Goal: Entertainment & Leisure: Consume media (video, audio)

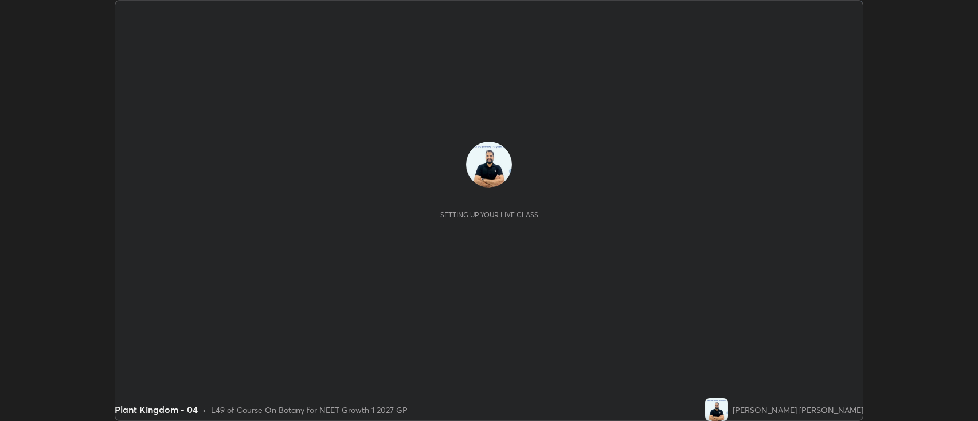
scroll to position [421, 978]
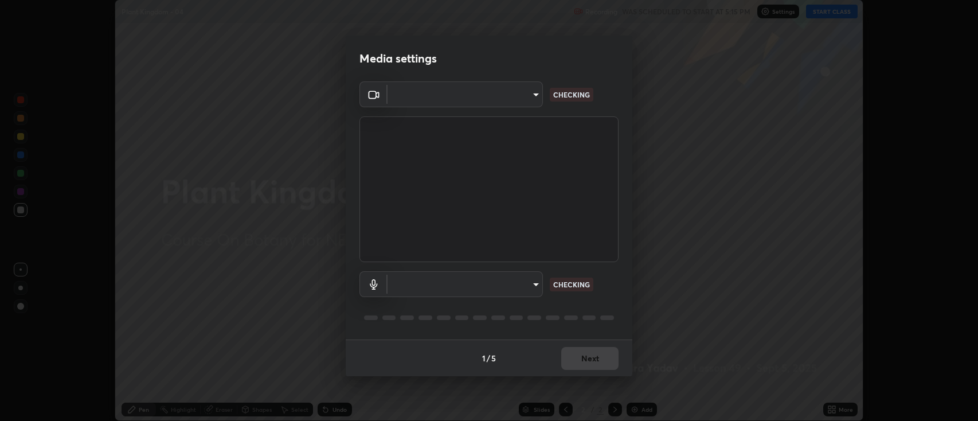
type input "2c539df44b605aa39b17bbacab34c2b800175de7e12b0f96efb5519cb0c2d180"
type input "default"
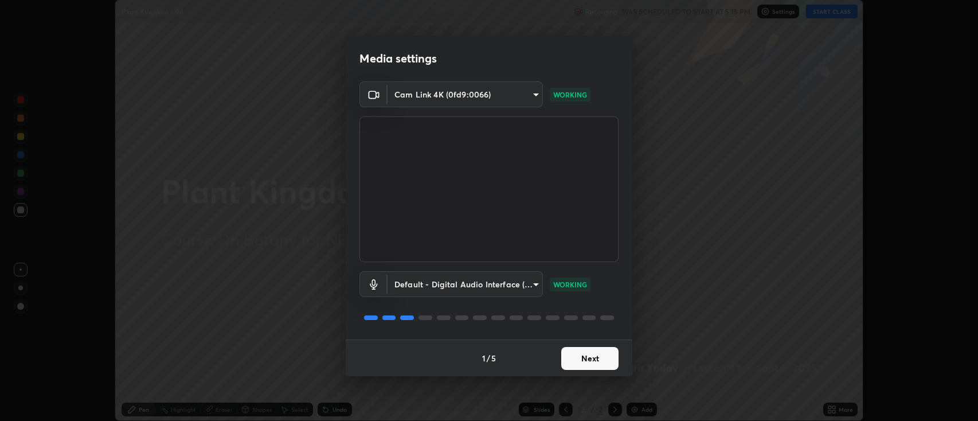
click at [587, 356] on button "Next" at bounding box center [589, 358] width 57 height 23
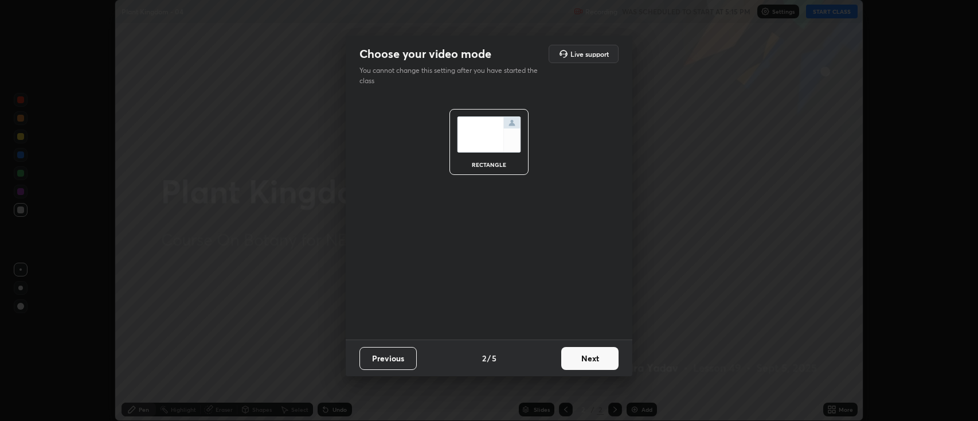
click at [589, 355] on button "Next" at bounding box center [589, 358] width 57 height 23
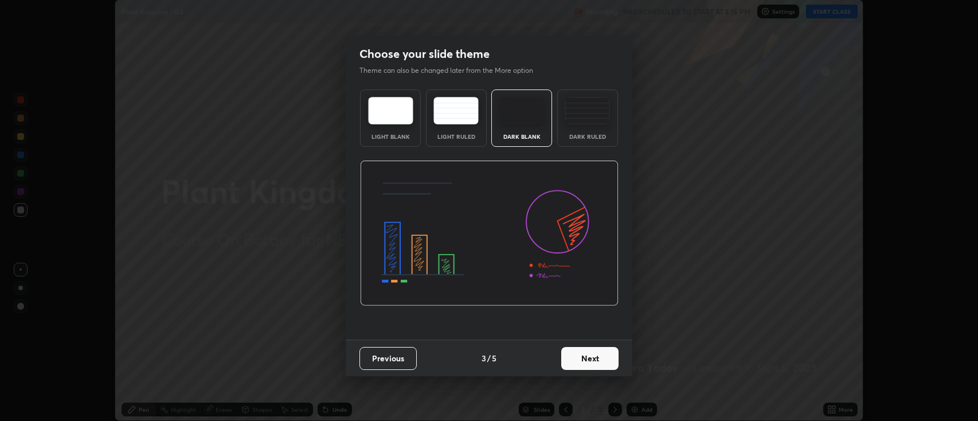
click at [594, 358] on button "Next" at bounding box center [589, 358] width 57 height 23
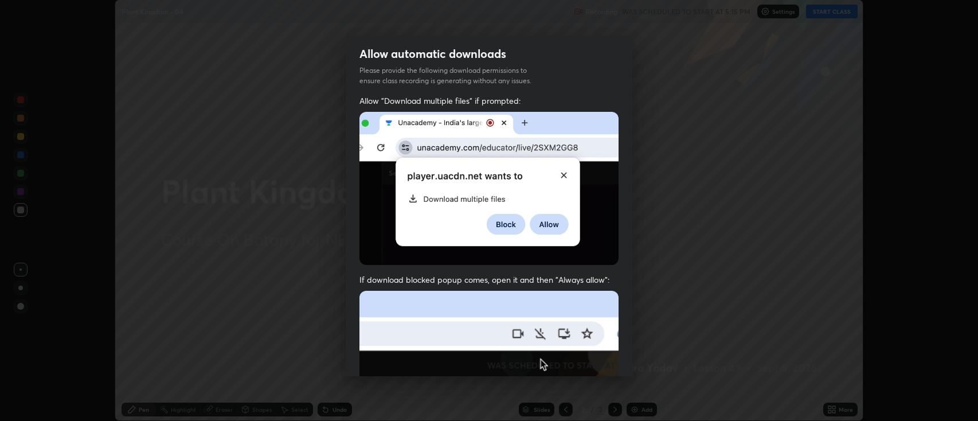
click at [589, 358] on img at bounding box center [488, 416] width 259 height 250
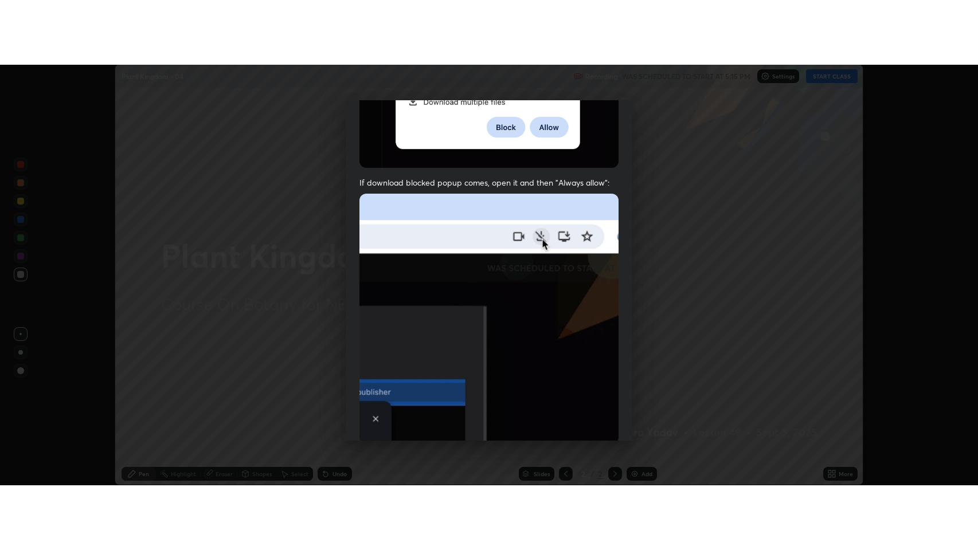
scroll to position [233, 0]
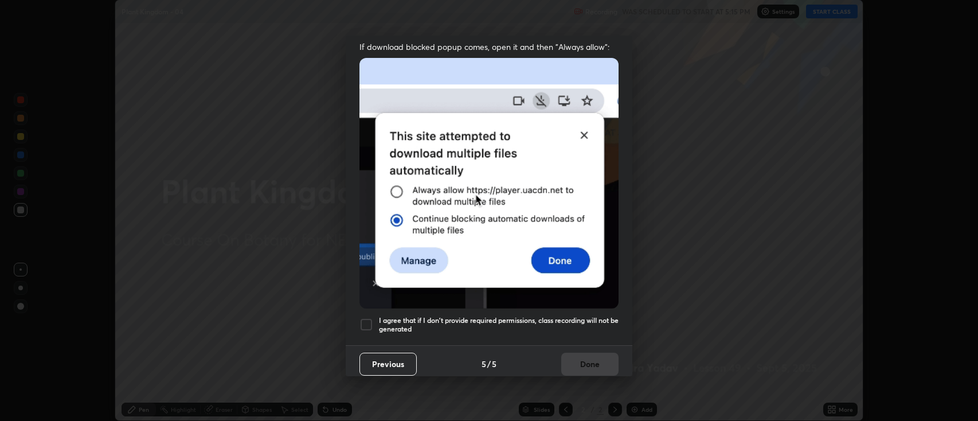
click at [368, 318] on div at bounding box center [366, 325] width 14 height 14
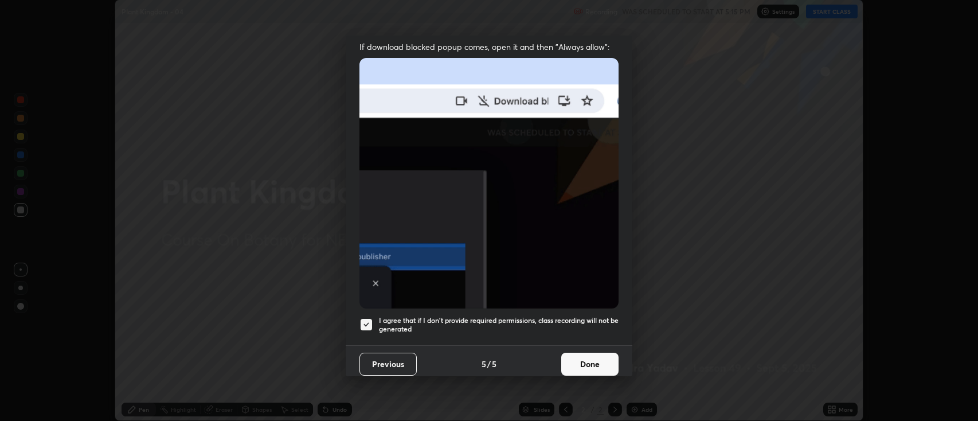
click at [581, 355] on button "Done" at bounding box center [589, 364] width 57 height 23
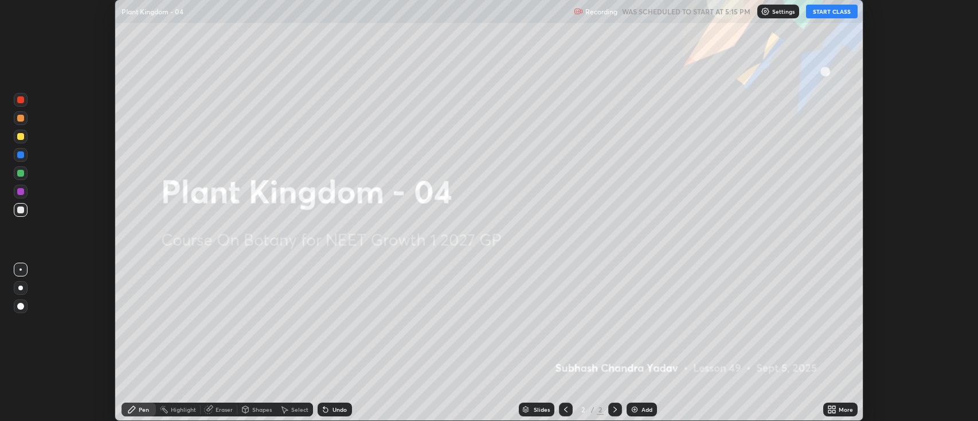
click at [831, 13] on button "START CLASS" at bounding box center [832, 12] width 52 height 14
click at [831, 408] on icon at bounding box center [829, 407] width 3 height 3
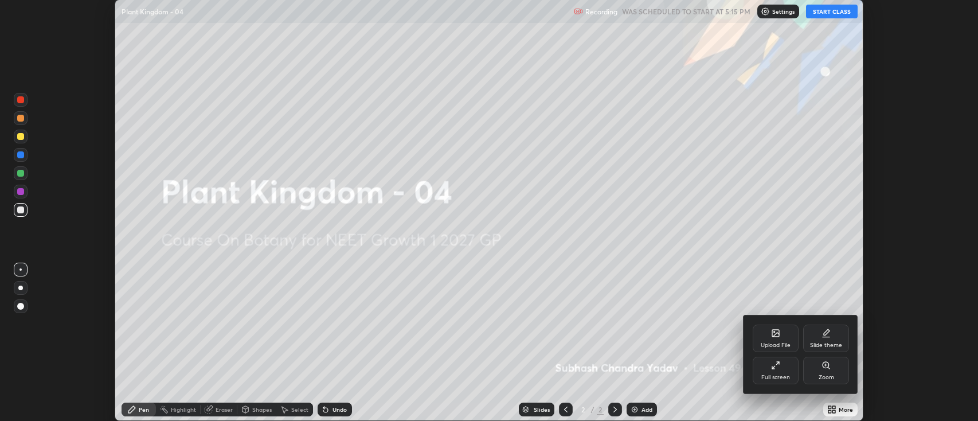
click at [776, 368] on icon at bounding box center [775, 365] width 9 height 9
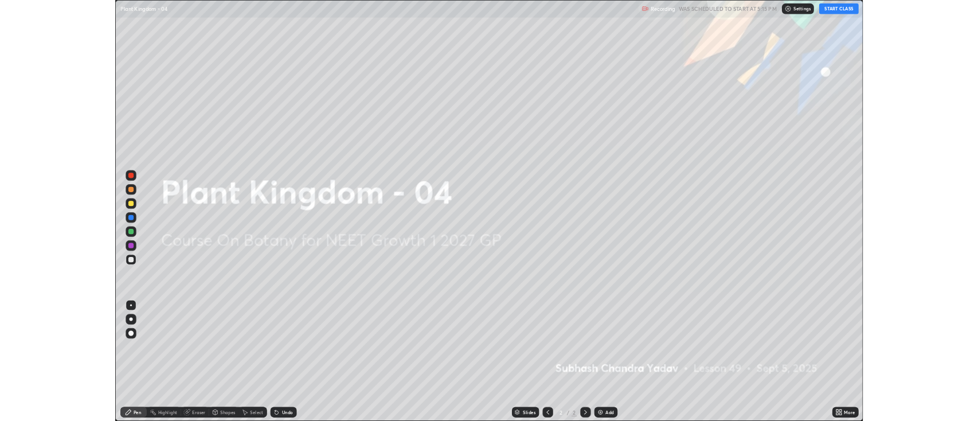
scroll to position [550, 978]
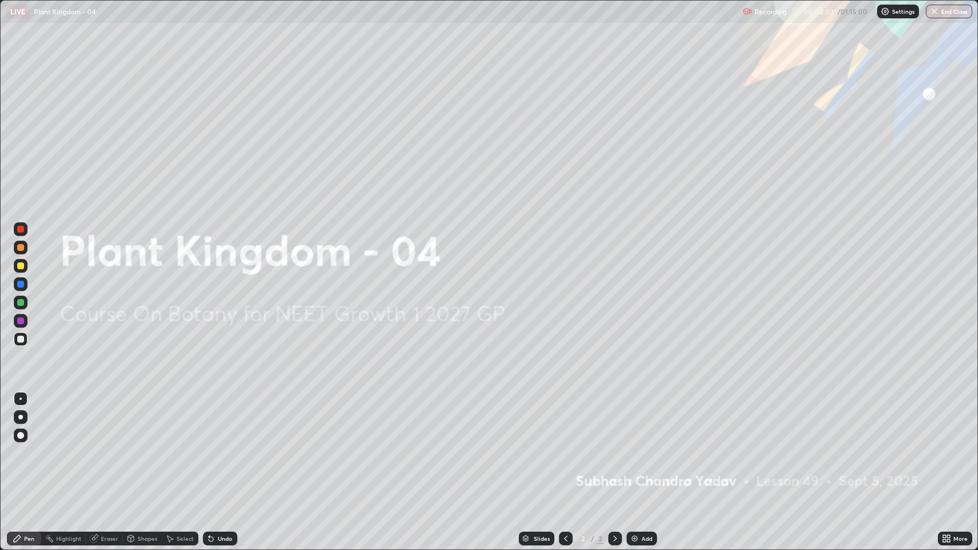
click at [635, 420] on img at bounding box center [634, 538] width 9 height 9
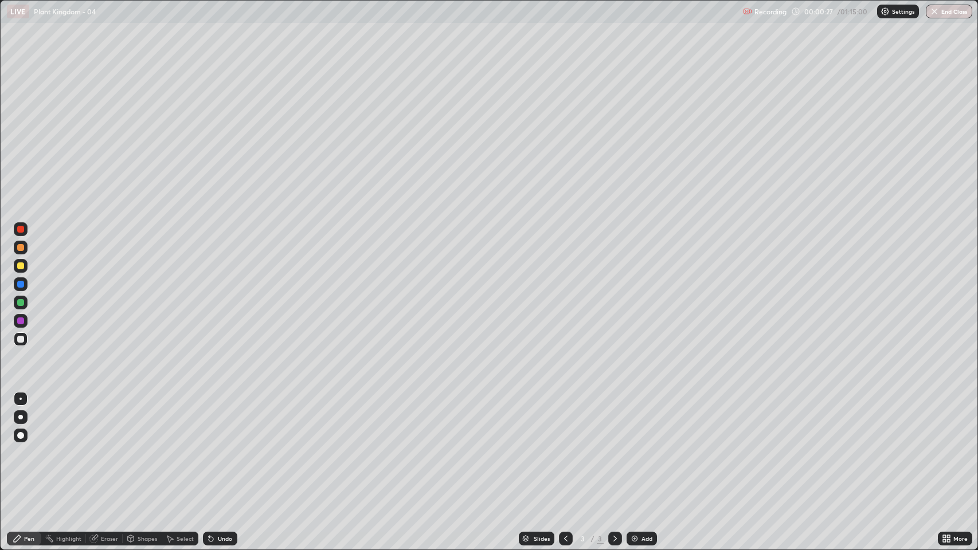
click at [21, 267] on div at bounding box center [20, 266] width 7 height 7
click at [630, 420] on img at bounding box center [634, 538] width 9 height 9
click at [21, 338] on div at bounding box center [20, 339] width 7 height 7
click at [21, 269] on div at bounding box center [21, 266] width 14 height 14
click at [103, 420] on div "Eraser" at bounding box center [109, 539] width 17 height 6
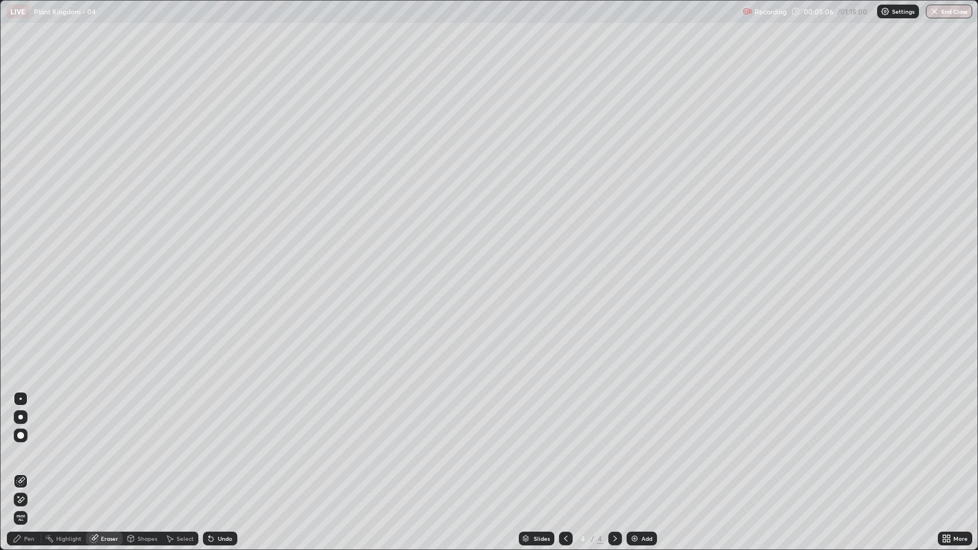
click at [28, 420] on div "Pen" at bounding box center [29, 539] width 10 height 6
click at [112, 420] on div "Eraser" at bounding box center [109, 539] width 17 height 6
click at [36, 420] on div "Pen" at bounding box center [24, 539] width 34 height 14
click at [20, 305] on div at bounding box center [20, 302] width 7 height 7
click at [836, 420] on div "Slides 4 / 4 Add" at bounding box center [587, 538] width 701 height 23
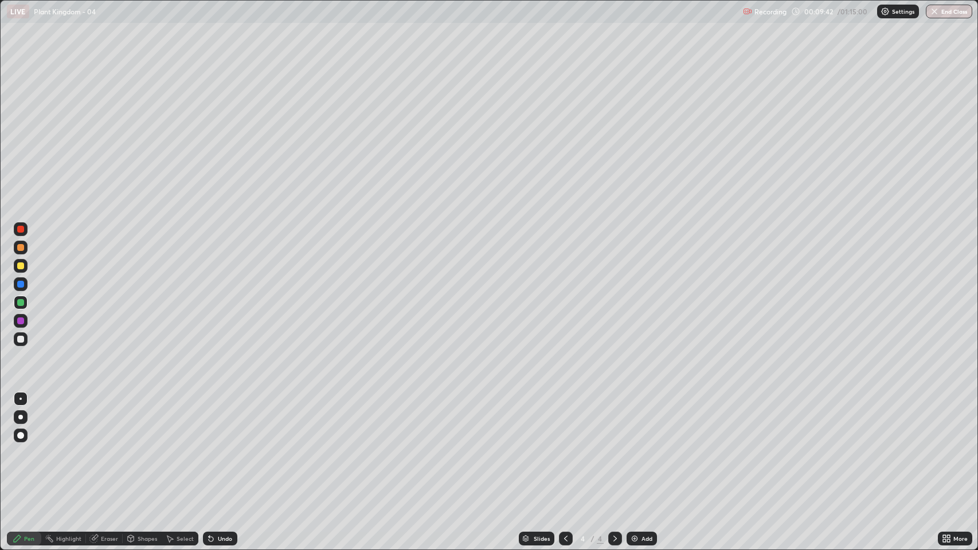
click at [857, 420] on div "Slides 4 / 4 Add" at bounding box center [587, 538] width 701 height 23
click at [895, 420] on div "Slides 4 / 4 Add" at bounding box center [587, 538] width 701 height 23
click at [903, 420] on div "Slides 4 / 4 Add" at bounding box center [587, 538] width 701 height 23
click at [911, 420] on div "Slides 4 / 4 Add" at bounding box center [587, 538] width 701 height 23
click at [917, 420] on div "Slides 4 / 4 Add" at bounding box center [587, 538] width 701 height 23
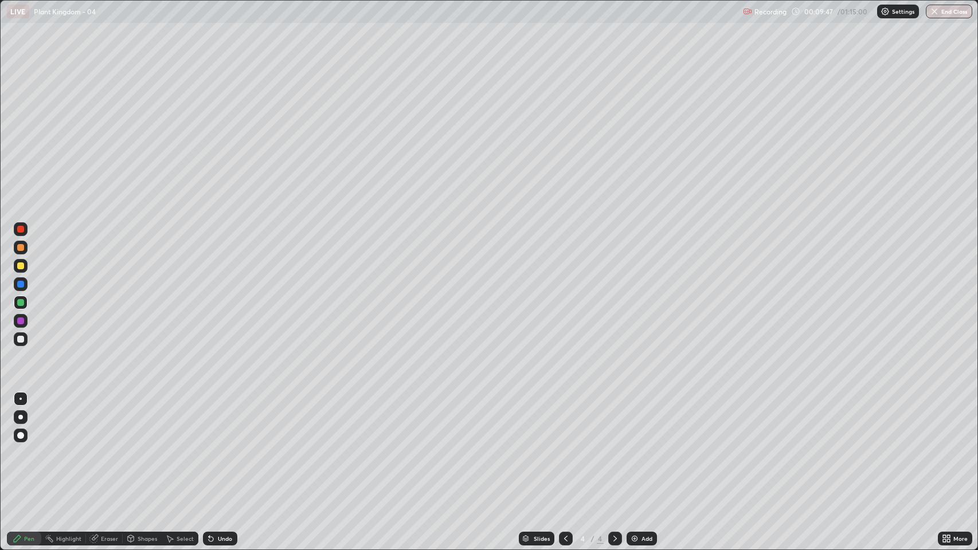
click at [929, 420] on div "Slides 4 / 4 Add" at bounding box center [587, 538] width 701 height 23
click at [23, 265] on div at bounding box center [20, 266] width 7 height 7
click at [109, 420] on div "Eraser" at bounding box center [109, 539] width 17 height 6
click at [30, 420] on div "Pen" at bounding box center [29, 539] width 10 height 6
click at [22, 304] on div at bounding box center [20, 302] width 7 height 7
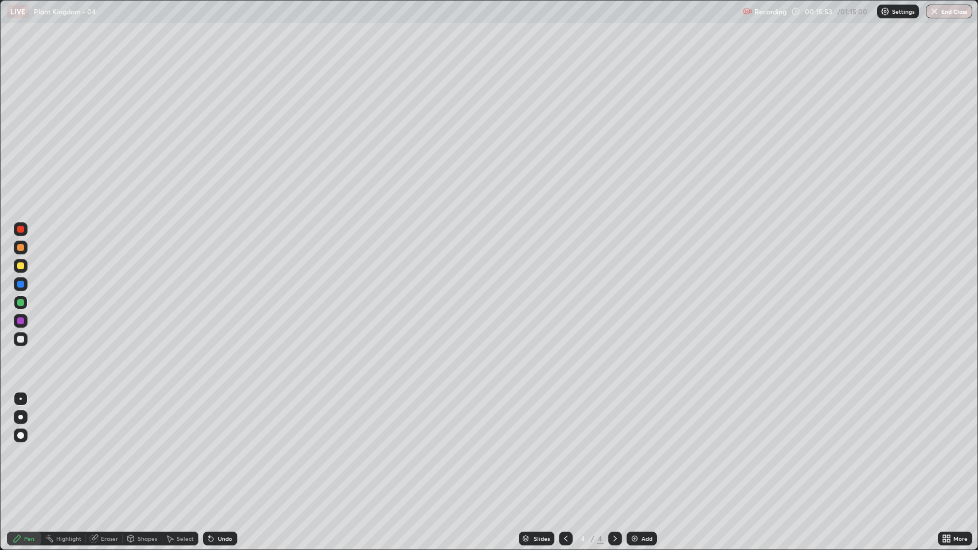
click at [633, 420] on img at bounding box center [634, 538] width 9 height 9
click at [945, 420] on icon at bounding box center [946, 538] width 9 height 9
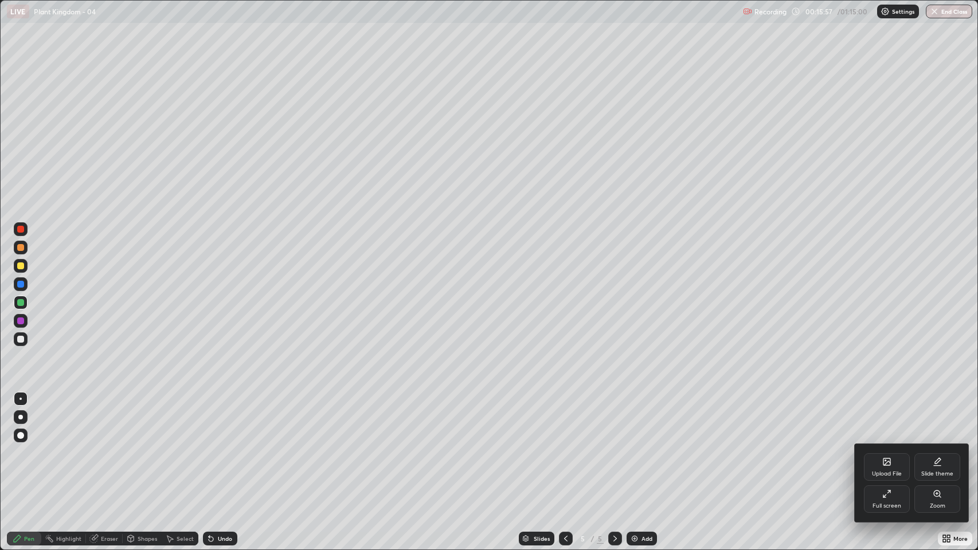
click at [882, 420] on div "Full screen" at bounding box center [887, 499] width 46 height 28
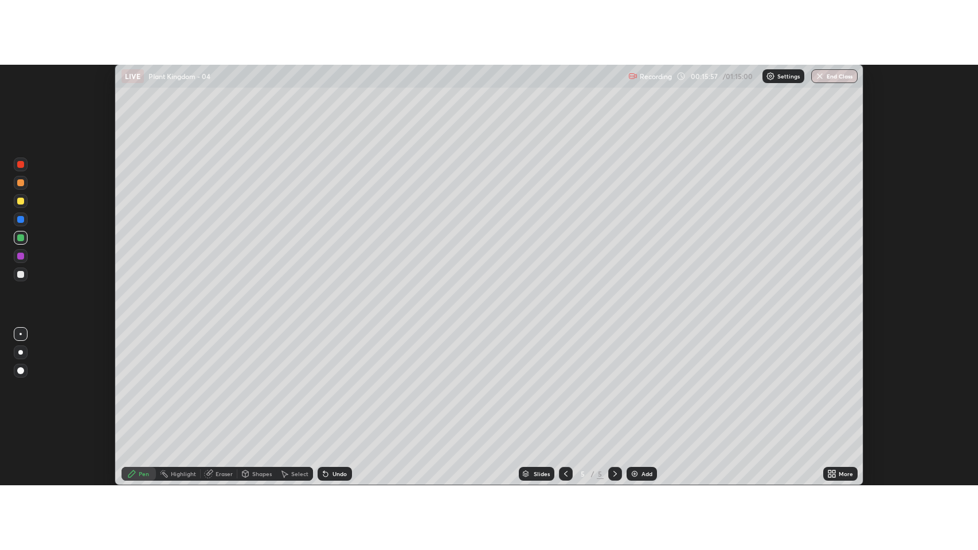
scroll to position [56896, 56339]
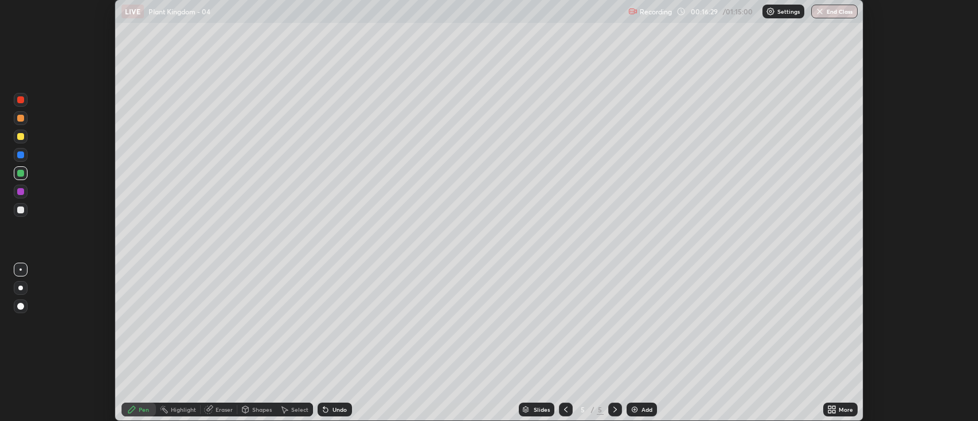
click at [23, 210] on div at bounding box center [20, 209] width 7 height 7
click at [19, 139] on div at bounding box center [20, 136] width 7 height 7
click at [21, 174] on div at bounding box center [20, 173] width 7 height 7
click at [18, 211] on div at bounding box center [20, 209] width 7 height 7
click at [23, 175] on div at bounding box center [20, 173] width 7 height 7
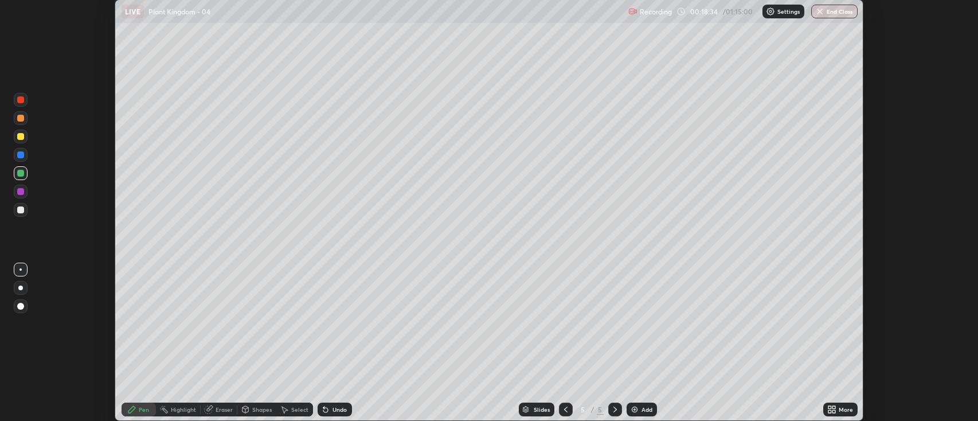
click at [23, 210] on div at bounding box center [20, 209] width 7 height 7
click at [22, 174] on div at bounding box center [20, 173] width 7 height 7
click at [21, 138] on div at bounding box center [20, 136] width 7 height 7
click at [20, 174] on div at bounding box center [20, 173] width 7 height 7
click at [22, 213] on div at bounding box center [20, 209] width 7 height 7
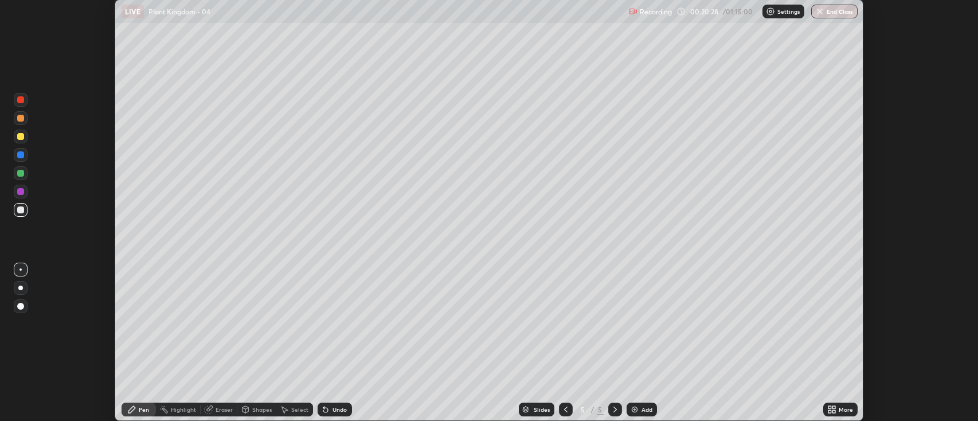
click at [20, 175] on div at bounding box center [20, 173] width 7 height 7
click at [410, 400] on div "Slides 5 / 5 Add" at bounding box center [587, 409] width 471 height 23
click at [417, 400] on div "Slides 5 / 5 Add" at bounding box center [587, 409] width 471 height 23
click at [216, 412] on div "Eraser" at bounding box center [224, 409] width 17 height 6
click at [140, 408] on div "Pen" at bounding box center [144, 409] width 10 height 6
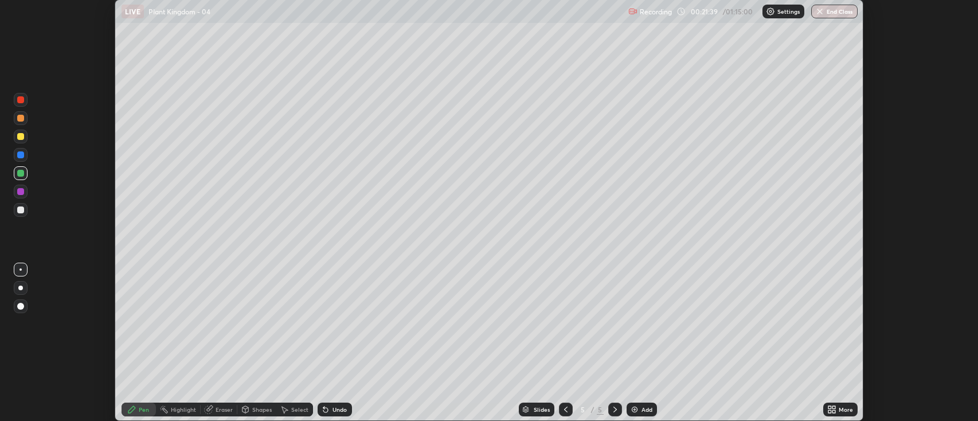
click at [18, 136] on div at bounding box center [20, 136] width 7 height 7
click at [220, 410] on div "Eraser" at bounding box center [224, 409] width 17 height 6
click at [141, 408] on div "Pen" at bounding box center [144, 409] width 10 height 6
click at [834, 408] on icon at bounding box center [833, 407] width 3 height 3
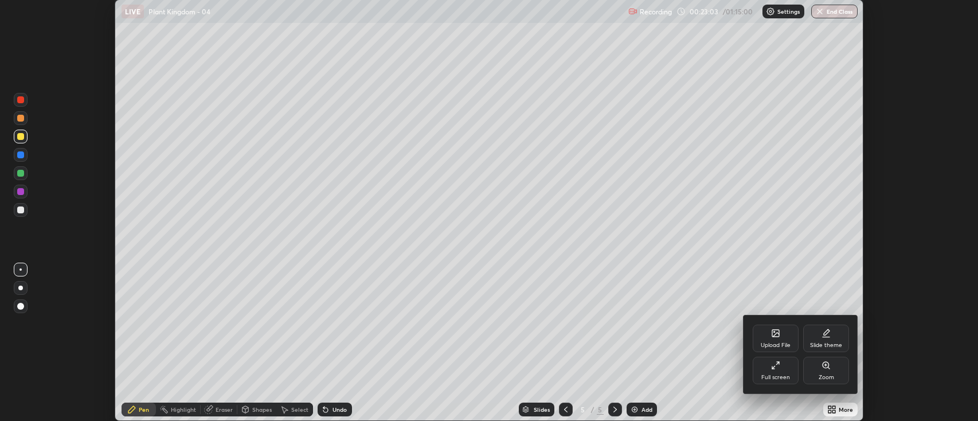
click at [773, 374] on div "Full screen" at bounding box center [775, 377] width 29 height 6
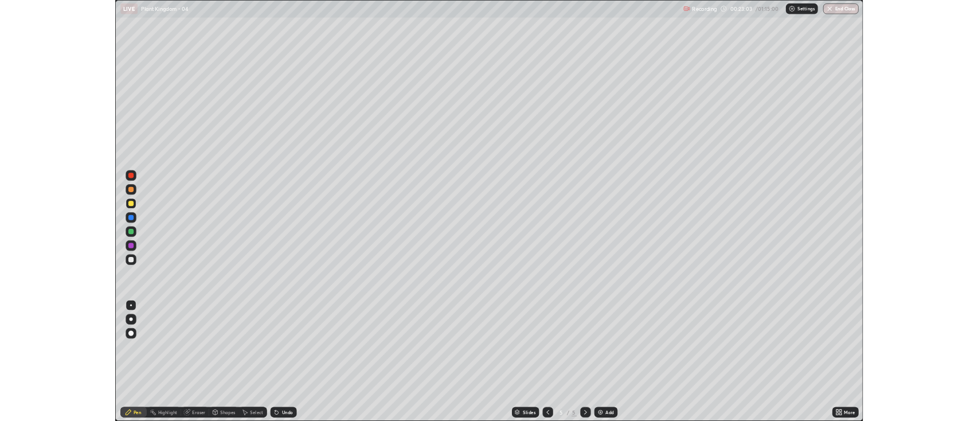
scroll to position [550, 978]
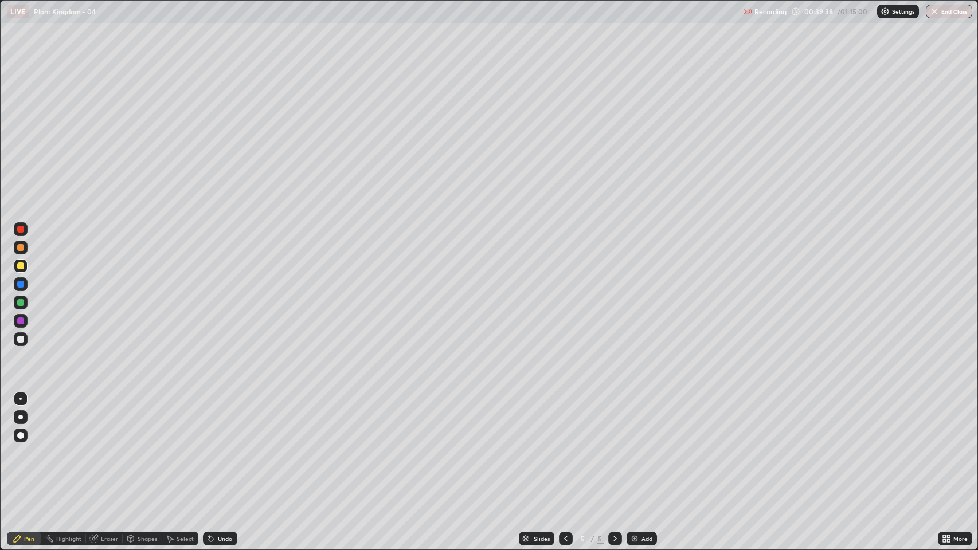
click at [22, 230] on div at bounding box center [20, 229] width 7 height 7
click at [24, 248] on div at bounding box center [20, 247] width 7 height 7
click at [630, 420] on img at bounding box center [634, 538] width 9 height 9
click at [633, 420] on img at bounding box center [634, 538] width 9 height 9
click at [112, 420] on div "Eraser" at bounding box center [109, 539] width 17 height 6
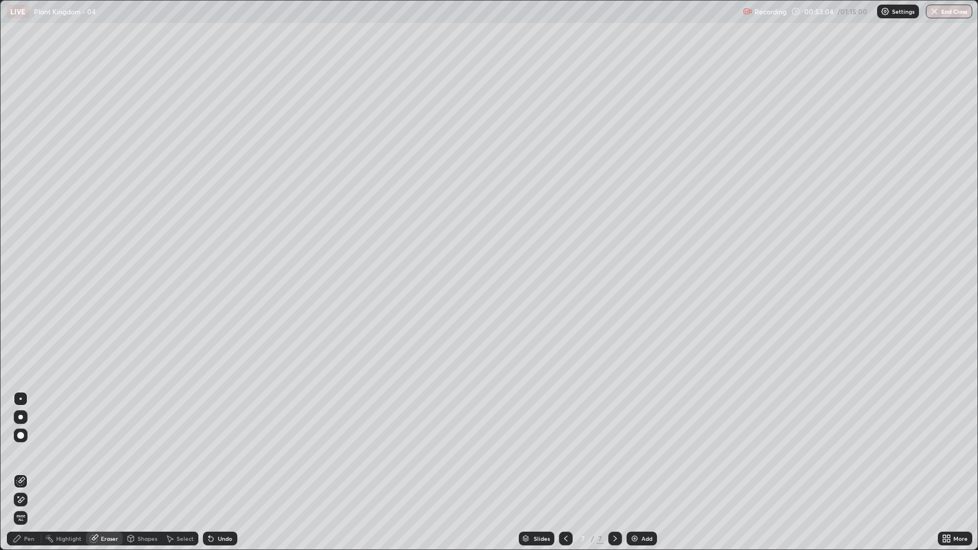
click at [35, 420] on div "Pen" at bounding box center [24, 539] width 34 height 14
click at [633, 420] on img at bounding box center [634, 538] width 9 height 9
click at [22, 306] on div at bounding box center [21, 303] width 14 height 14
click at [19, 338] on div at bounding box center [20, 339] width 7 height 7
click at [105, 420] on div "Eraser" at bounding box center [109, 539] width 17 height 6
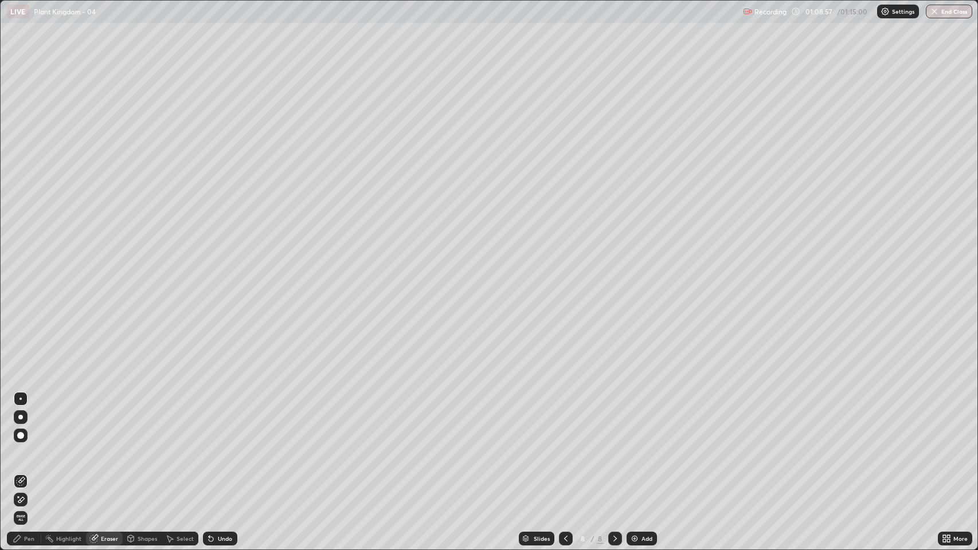
click at [32, 420] on div "Pen" at bounding box center [29, 539] width 10 height 6
click at [21, 264] on div at bounding box center [20, 266] width 7 height 7
click at [636, 420] on img at bounding box center [634, 538] width 9 height 9
click at [949, 420] on icon at bounding box center [948, 536] width 3 height 3
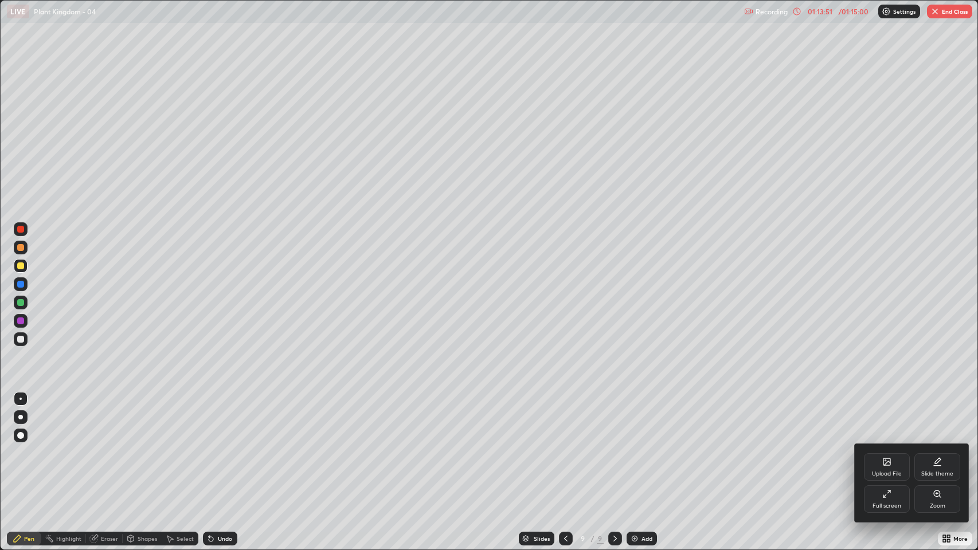
click at [885, 420] on div "Full screen" at bounding box center [887, 499] width 46 height 28
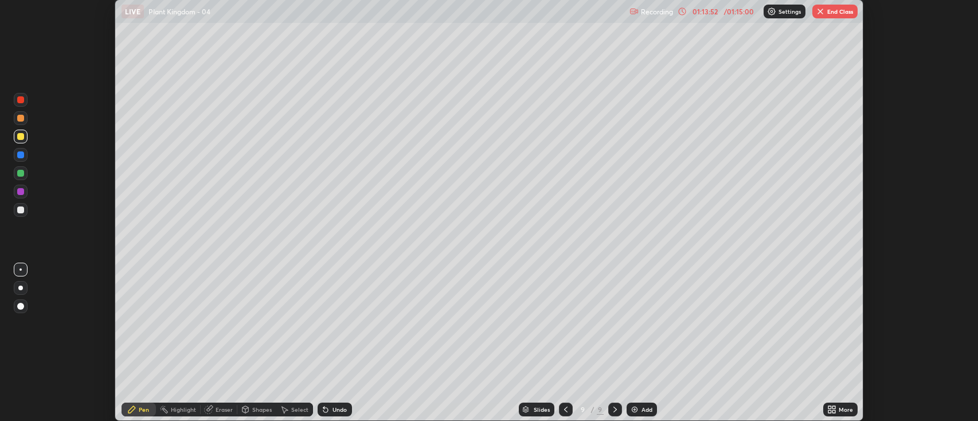
scroll to position [56896, 56339]
